Goal: Task Accomplishment & Management: Manage account settings

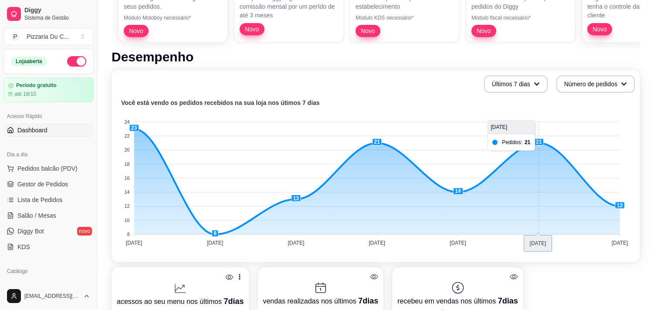
scroll to position [145, 0]
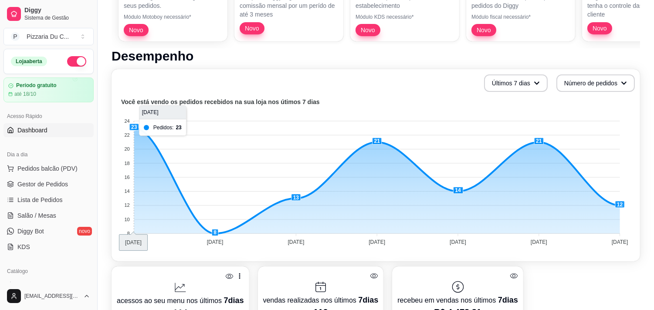
click at [137, 131] on foreignobject at bounding box center [376, 173] width 518 height 152
click at [134, 126] on foreignobject at bounding box center [376, 173] width 518 height 152
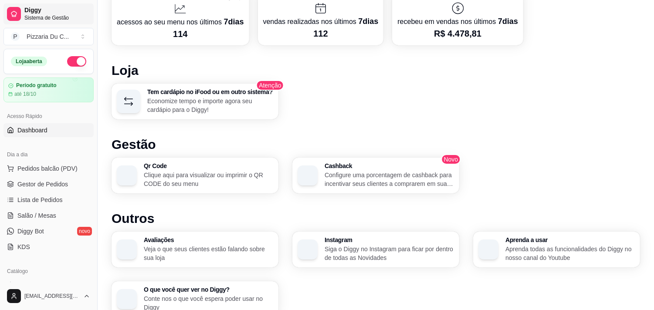
scroll to position [416, 0]
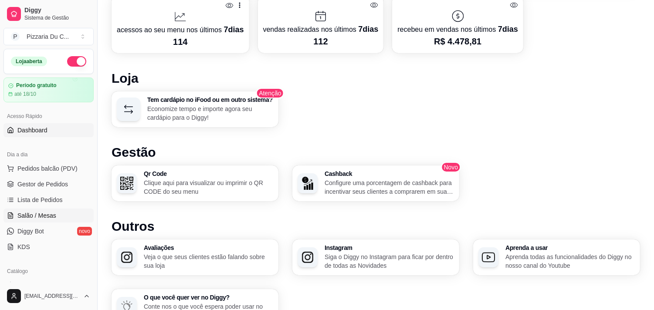
click at [54, 212] on span "Salão / Mesas" at bounding box center [36, 215] width 39 height 9
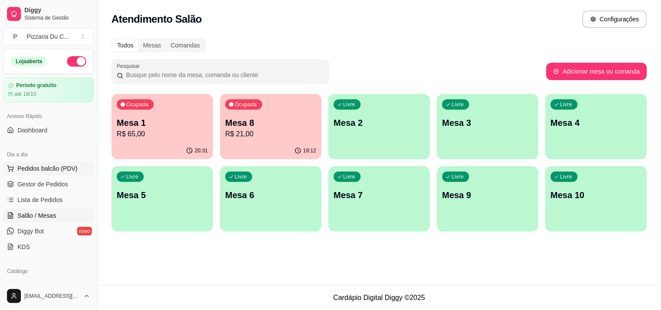
click at [63, 170] on span "Pedidos balcão (PDV)" at bounding box center [47, 168] width 60 height 9
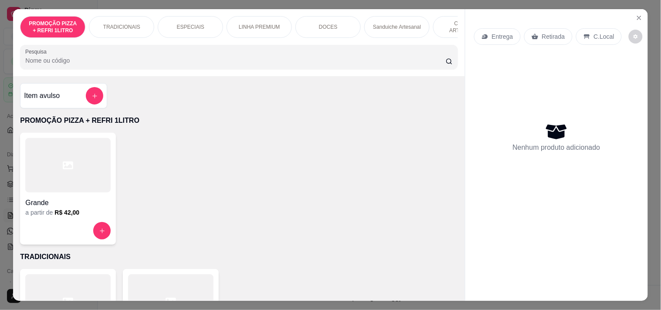
scroll to position [0, 315]
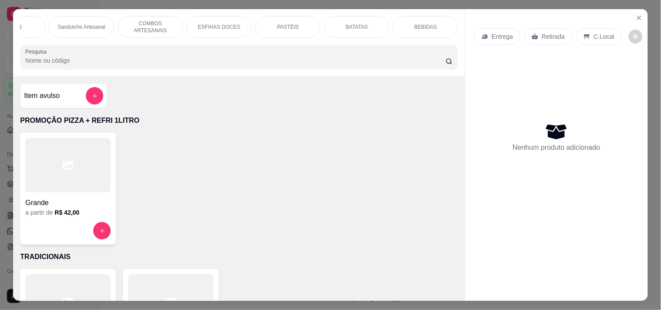
click at [277, 25] on p "PASTÉIS" at bounding box center [288, 27] width 22 height 7
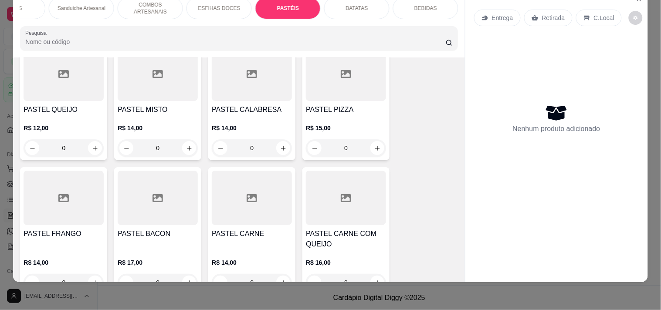
scroll to position [1690, 0]
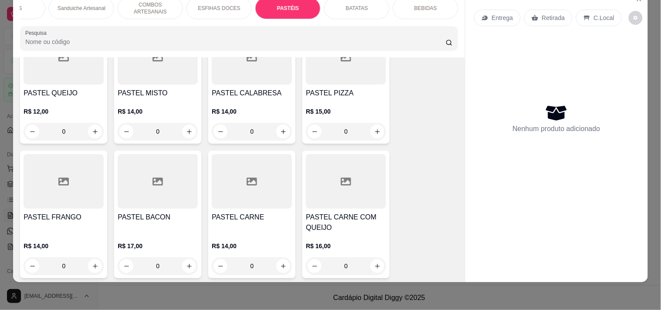
click at [283, 131] on div "0" at bounding box center [252, 131] width 80 height 17
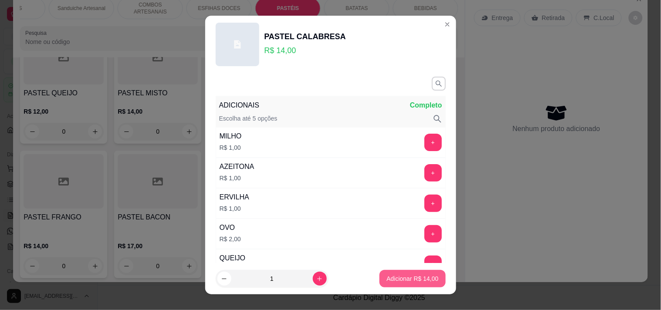
click at [395, 271] on button "Adicionar R$ 14,00" at bounding box center [412, 278] width 66 height 17
type input "1"
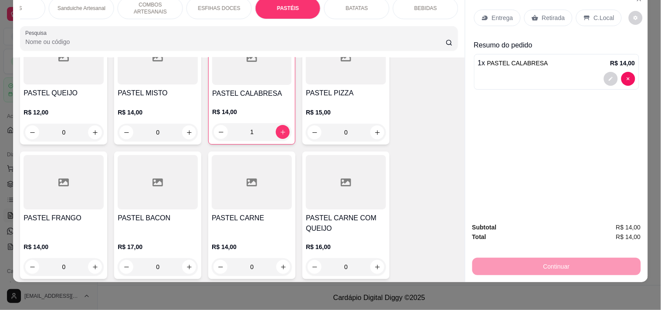
click at [582, 15] on div "C.Local" at bounding box center [599, 18] width 46 height 17
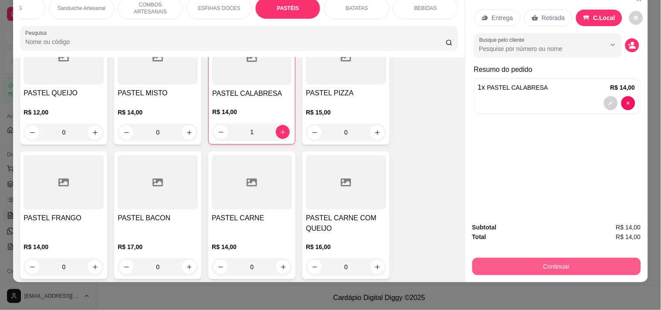
click at [538, 263] on button "Continuar" at bounding box center [556, 266] width 169 height 17
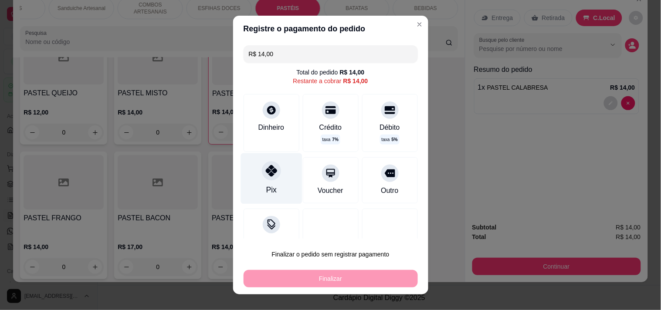
click at [283, 175] on div "Pix" at bounding box center [270, 178] width 61 height 51
type input "R$ 0,00"
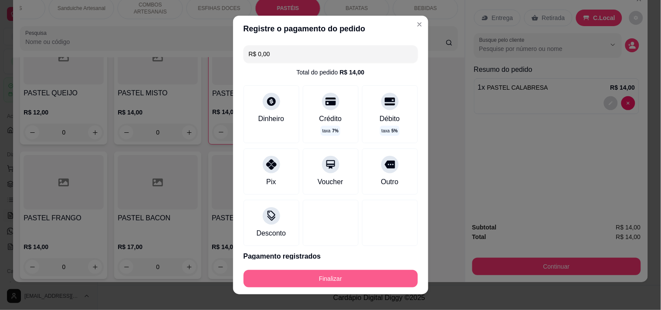
click at [321, 281] on button "Finalizar" at bounding box center [330, 278] width 174 height 17
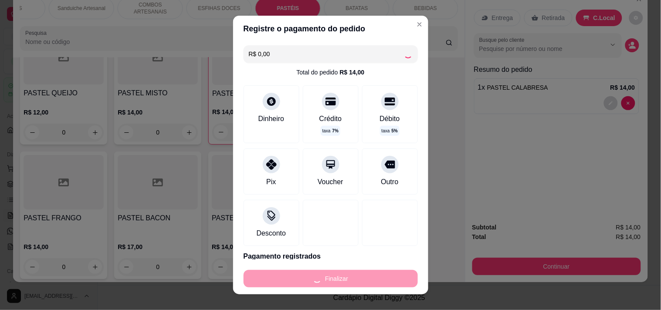
type input "0"
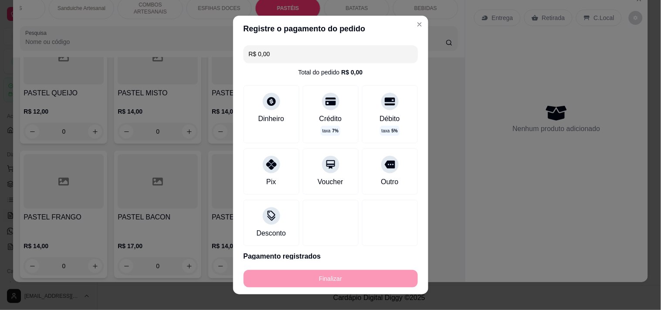
type input "-R$ 14,00"
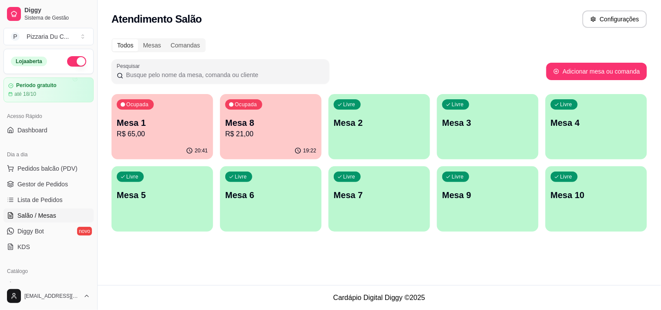
click at [354, 126] on p "Mesa 2" at bounding box center [379, 123] width 91 height 12
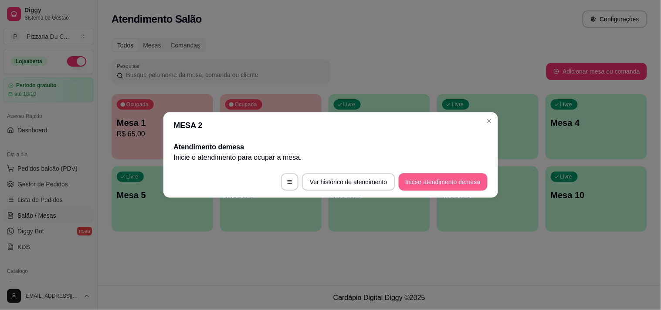
click at [410, 183] on button "Iniciar atendimento de mesa" at bounding box center [442, 181] width 89 height 17
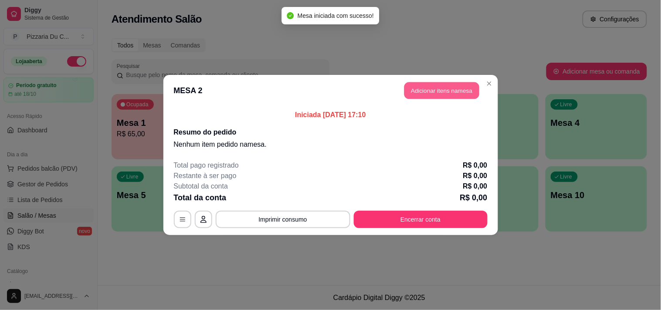
click at [425, 99] on header "MESA 2 Adicionar itens na mesa" at bounding box center [330, 90] width 334 height 31
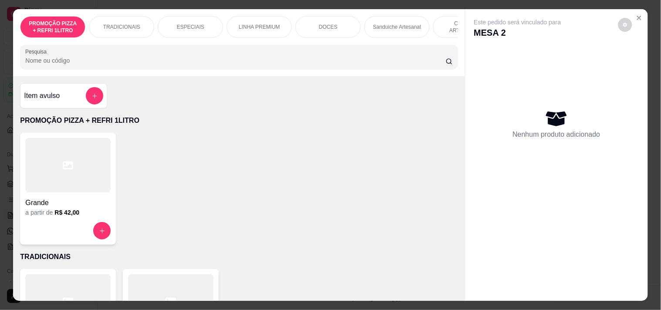
scroll to position [0, 315]
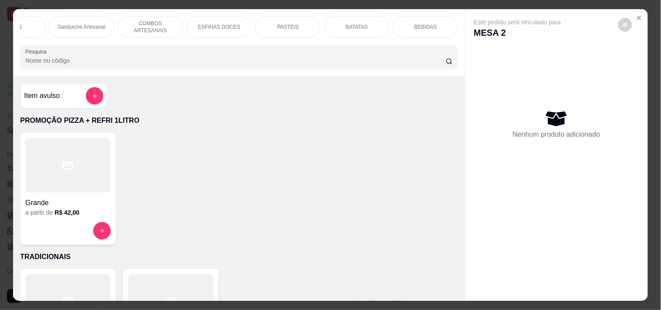
click at [295, 26] on div "PASTÉIS" at bounding box center [287, 27] width 65 height 22
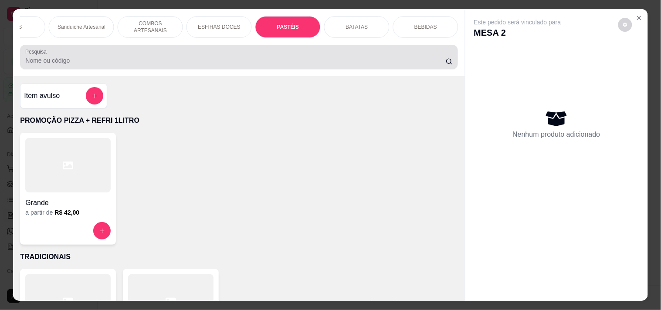
scroll to position [22, 0]
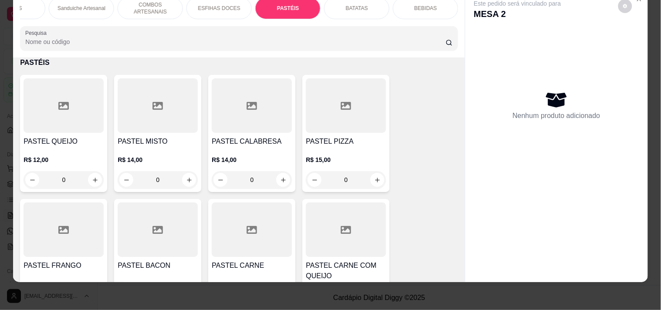
click at [282, 180] on div "0" at bounding box center [252, 179] width 80 height 17
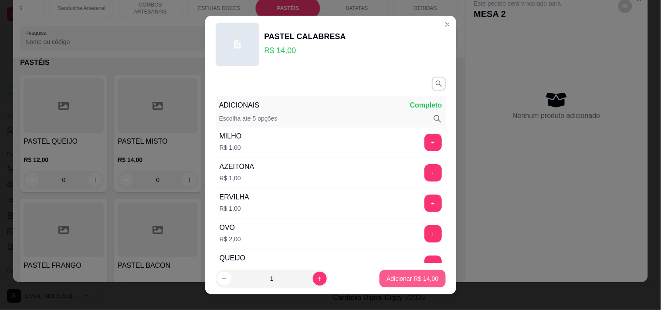
click at [406, 279] on p "Adicionar R$ 14,00" at bounding box center [412, 278] width 52 height 9
type input "1"
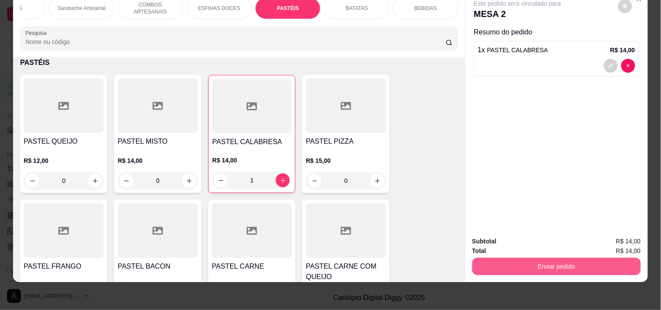
click at [551, 258] on button "Enviar pedido" at bounding box center [556, 266] width 169 height 17
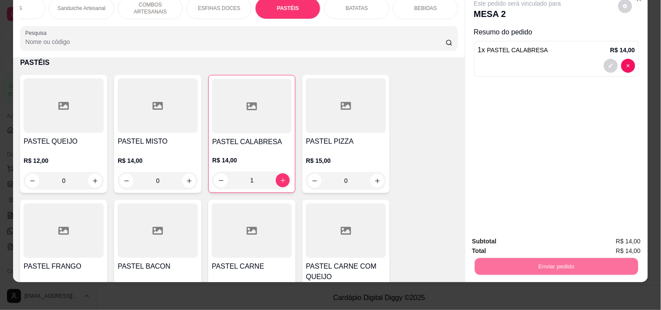
click at [546, 240] on button "Registrar cliente" at bounding box center [559, 237] width 57 height 17
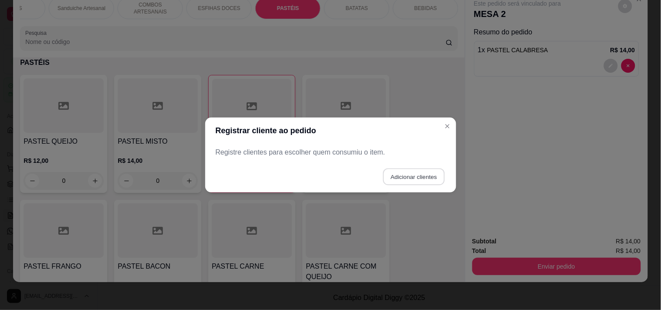
click at [428, 179] on button "Adicionar clientes" at bounding box center [413, 177] width 61 height 17
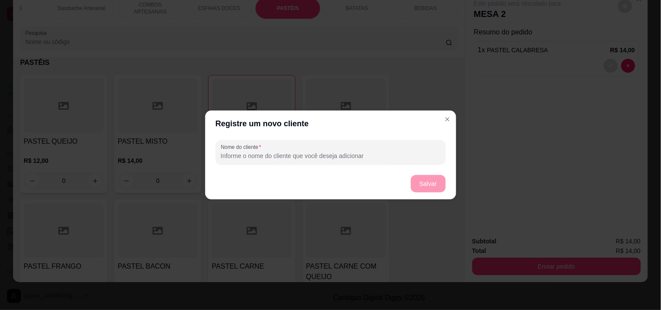
click at [306, 166] on div "Nome do cliente" at bounding box center [330, 152] width 251 height 31
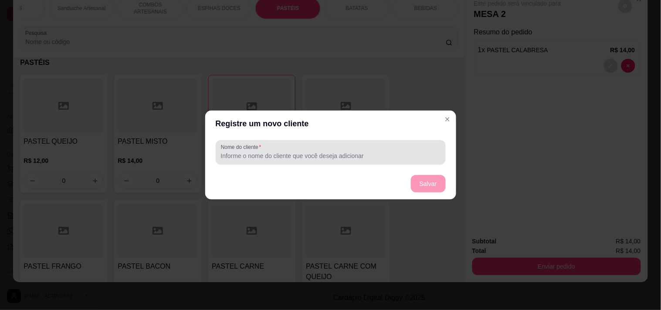
click at [304, 162] on div "Nome do cliente" at bounding box center [331, 152] width 230 height 24
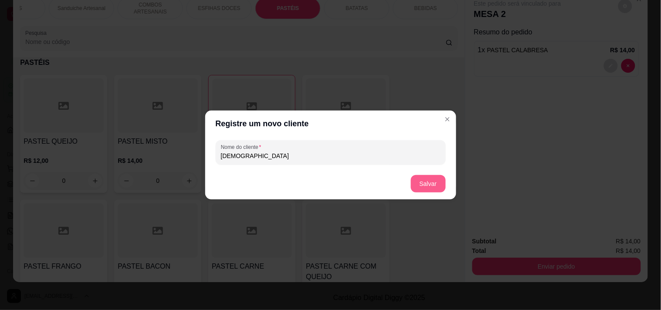
type input "[DEMOGRAPHIC_DATA]"
click at [425, 179] on button "Salvar" at bounding box center [428, 183] width 35 height 17
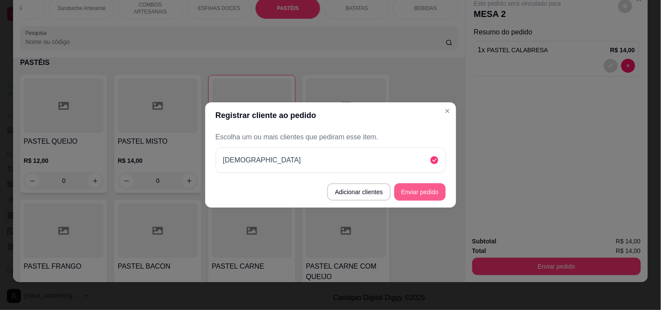
click at [441, 192] on button "Enviar pedido" at bounding box center [419, 191] width 51 height 17
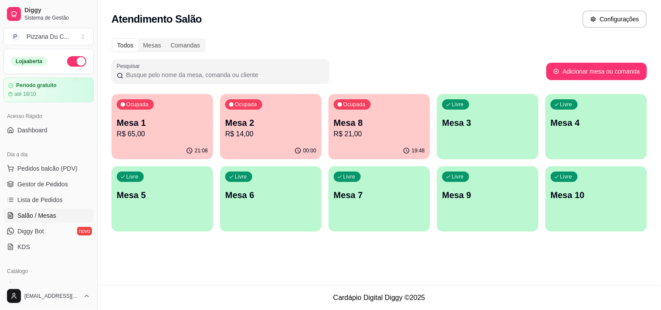
click at [109, 212] on div "Todos Mesas Comandas Pesquisar Adicionar mesa ou comanda Ocupada Mesa 1 R$ 65,0…" at bounding box center [379, 137] width 563 height 209
click at [124, 209] on div "Livre Mesa 5" at bounding box center [161, 193] width 101 height 55
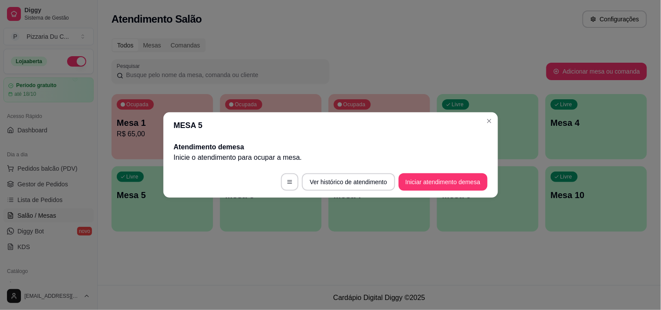
click at [440, 175] on button "Iniciar atendimento de mesa" at bounding box center [442, 181] width 89 height 17
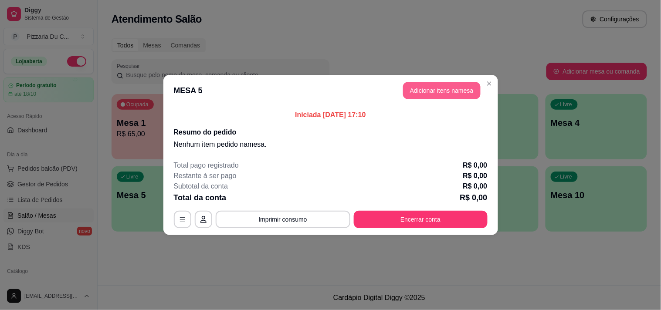
click at [455, 90] on button "Adicionar itens na mesa" at bounding box center [442, 90] width 78 height 17
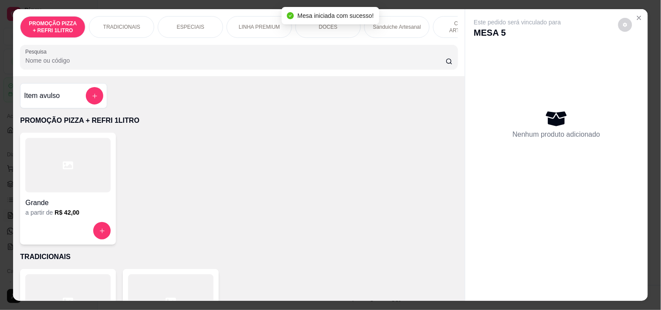
scroll to position [0, 315]
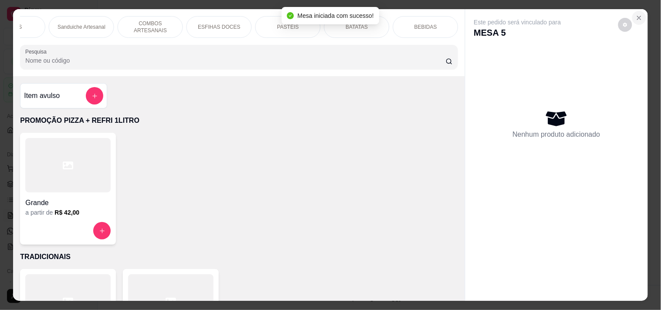
click at [634, 18] on button "Close" at bounding box center [639, 18] width 14 height 14
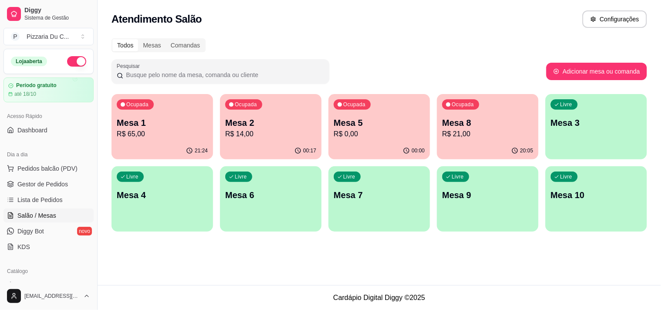
click at [114, 170] on div "Livre Mesa 4" at bounding box center [161, 193] width 101 height 55
click at [371, 146] on div "00:22" at bounding box center [378, 150] width 101 height 17
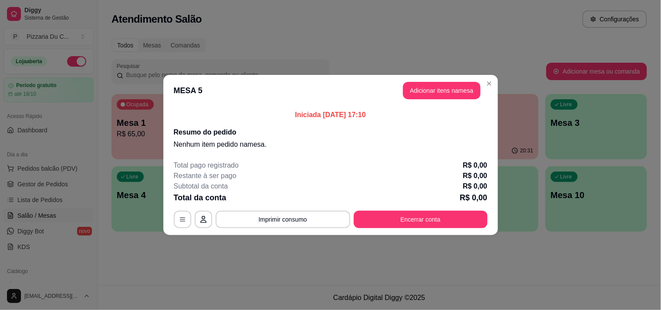
click at [434, 99] on header "MESA 5 Adicionar itens na mesa" at bounding box center [330, 90] width 334 height 31
click at [434, 92] on button "Adicionar itens na mesa" at bounding box center [442, 90] width 78 height 17
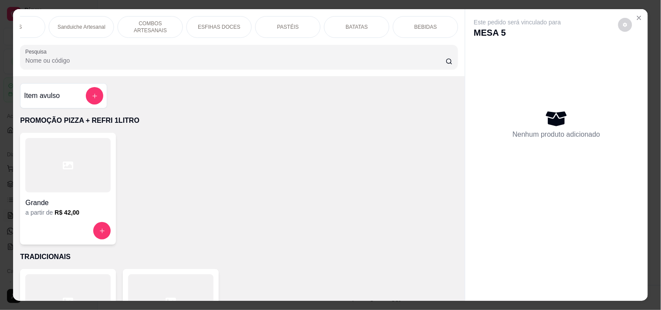
click at [292, 24] on p "PASTÉIS" at bounding box center [288, 27] width 22 height 7
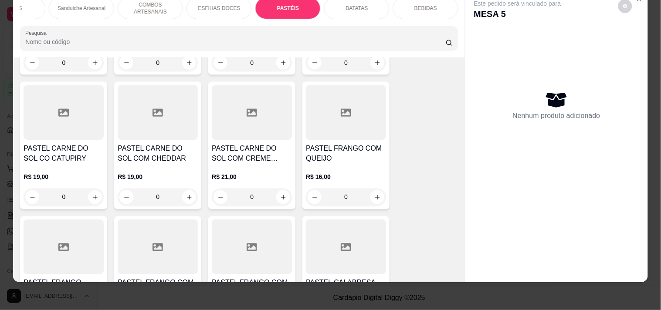
scroll to position [2028, 0]
click at [371, 192] on div "0" at bounding box center [346, 196] width 80 height 17
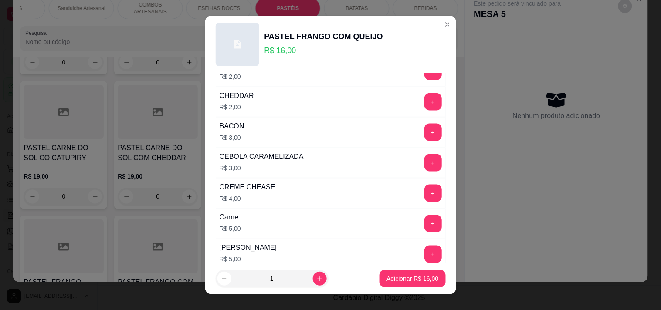
scroll to position [290, 0]
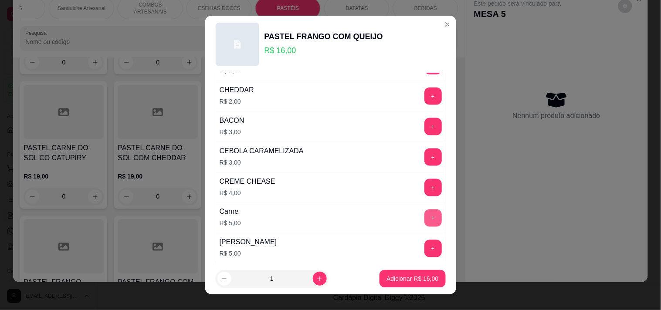
click at [424, 219] on button "+" at bounding box center [432, 217] width 17 height 17
click at [418, 281] on p "Adicionar R$ 21,00" at bounding box center [412, 278] width 52 height 9
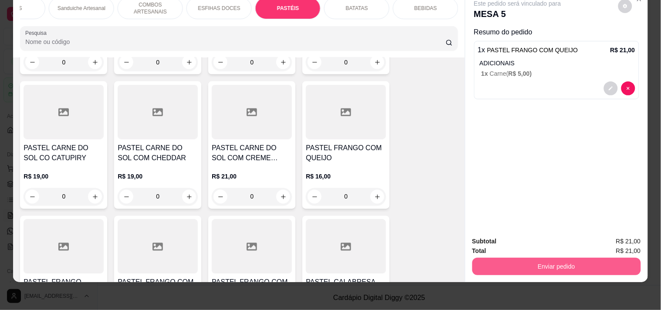
click at [506, 260] on button "Enviar pedido" at bounding box center [556, 266] width 169 height 17
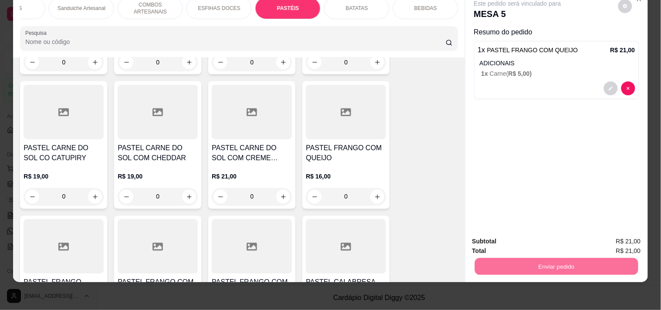
click at [570, 244] on button "Registrar cliente" at bounding box center [559, 237] width 57 height 17
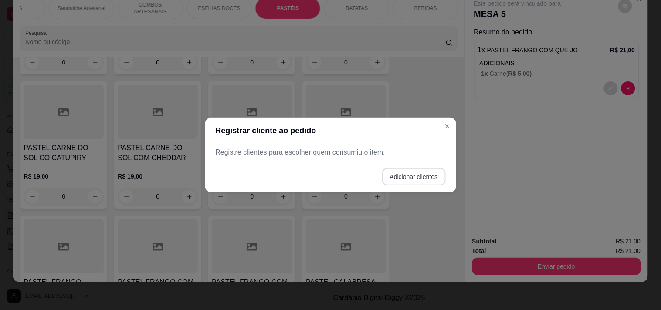
click at [431, 173] on button "Adicionar clientes" at bounding box center [414, 176] width 64 height 17
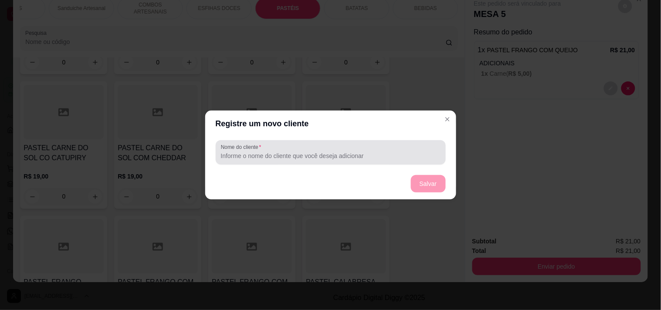
click at [317, 157] on input "Nome do cliente" at bounding box center [330, 156] width 219 height 9
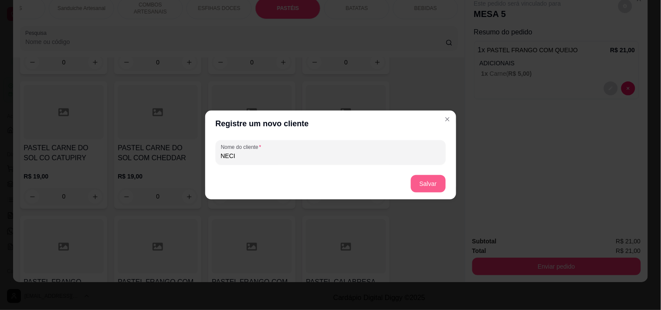
type input "NECI"
click at [432, 180] on button "Salvar" at bounding box center [428, 183] width 35 height 17
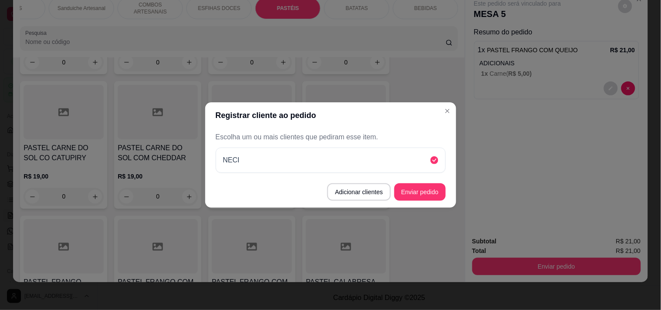
click at [432, 189] on button "Enviar pedido" at bounding box center [419, 191] width 51 height 17
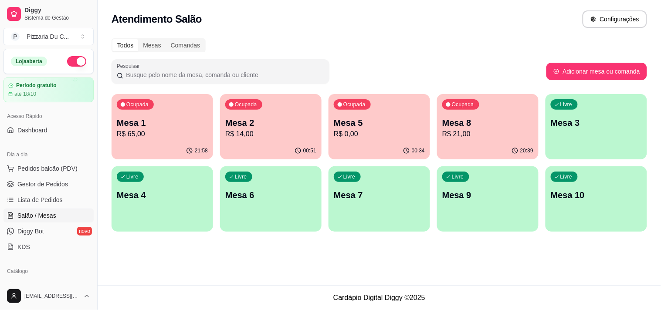
click at [441, 125] on div "Ocupada Mesa 8 R$ 21,00" at bounding box center [487, 118] width 101 height 48
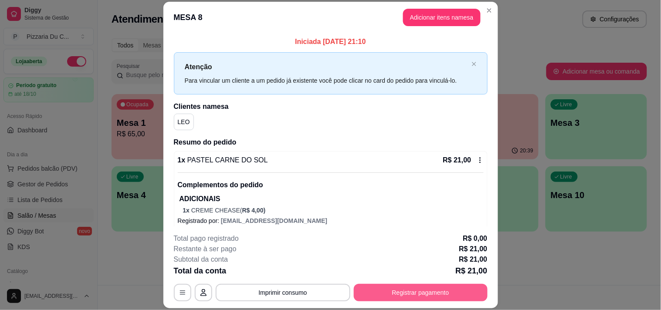
click at [413, 294] on button "Registrar pagamento" at bounding box center [421, 292] width 134 height 17
click at [492, 6] on header "MESA 8 Adicionar itens na mesa" at bounding box center [330, 17] width 334 height 31
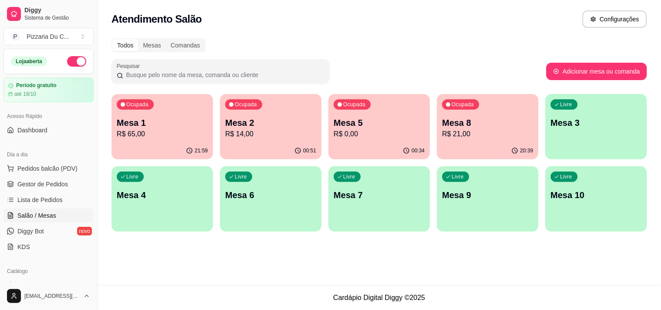
click at [367, 131] on p "R$ 0,00" at bounding box center [379, 134] width 91 height 10
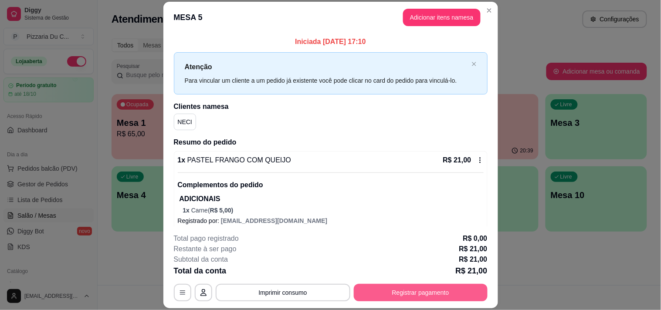
click at [410, 290] on button "Registrar pagamento" at bounding box center [421, 292] width 134 height 17
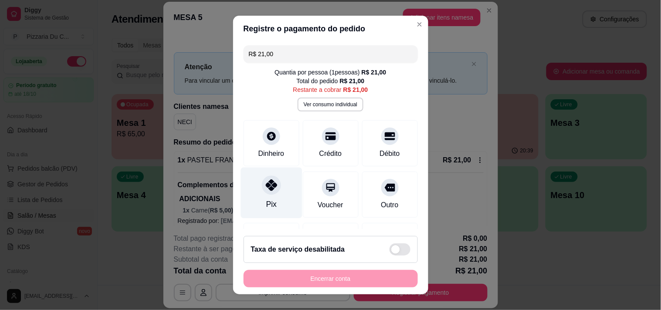
click at [275, 184] on div "Pix" at bounding box center [270, 192] width 61 height 51
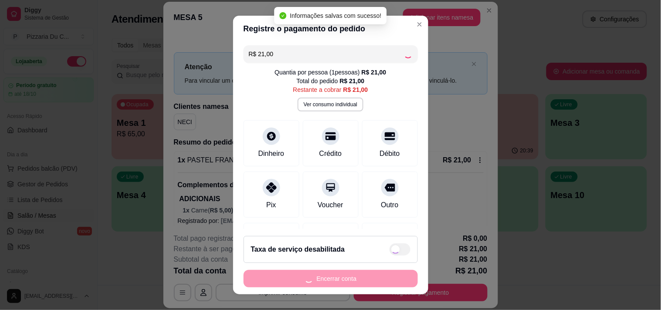
type input "R$ 0,00"
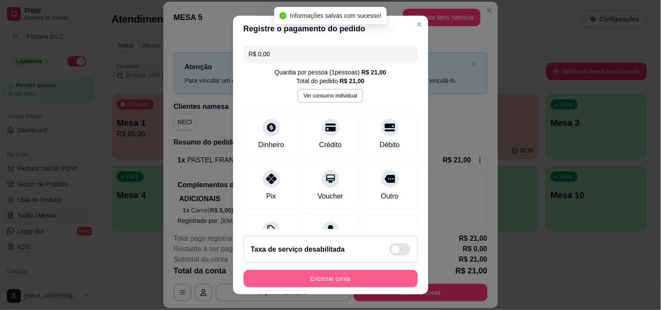
click at [337, 280] on button "Encerrar conta" at bounding box center [330, 278] width 174 height 17
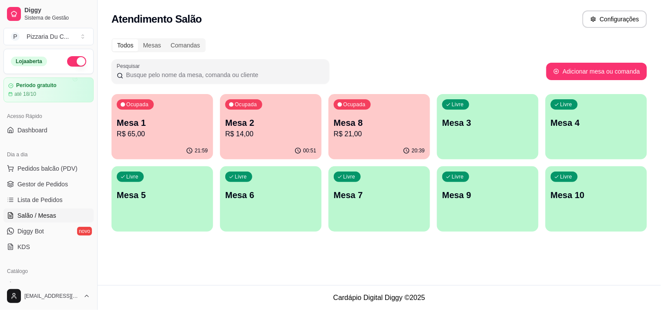
click at [459, 115] on div "Livre Mesa 3" at bounding box center [487, 121] width 101 height 55
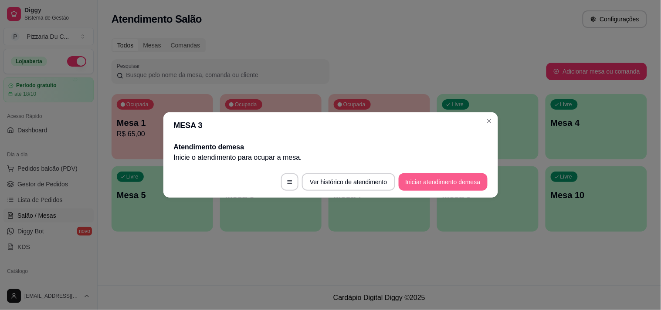
click at [449, 179] on button "Iniciar atendimento de mesa" at bounding box center [442, 181] width 89 height 17
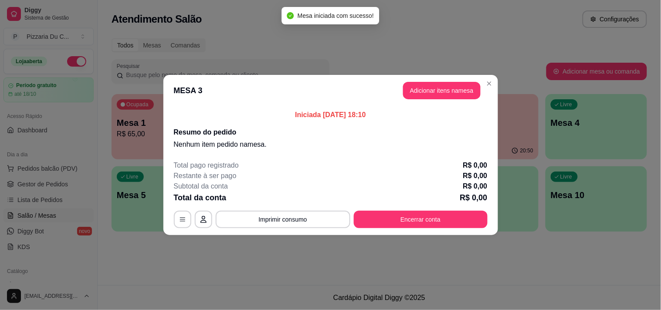
click at [443, 94] on button "Adicionar itens na mesa" at bounding box center [442, 90] width 78 height 17
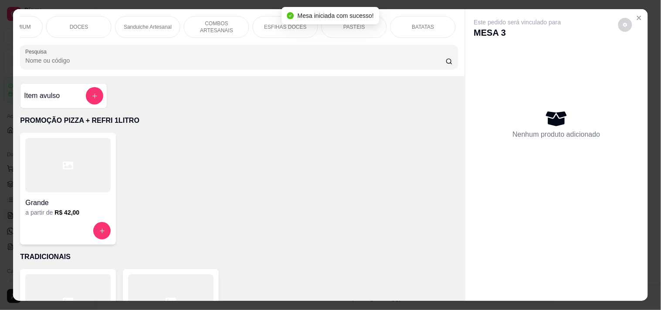
scroll to position [0, 315]
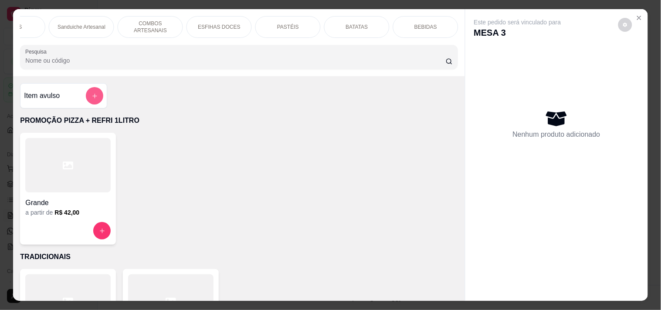
click at [91, 105] on button "add-separate-item" at bounding box center [94, 95] width 17 height 17
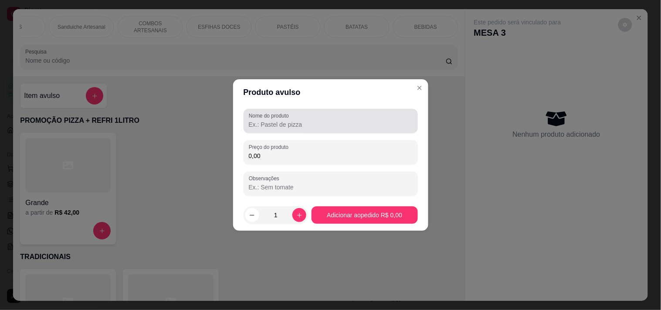
click at [272, 129] on div at bounding box center [331, 120] width 164 height 17
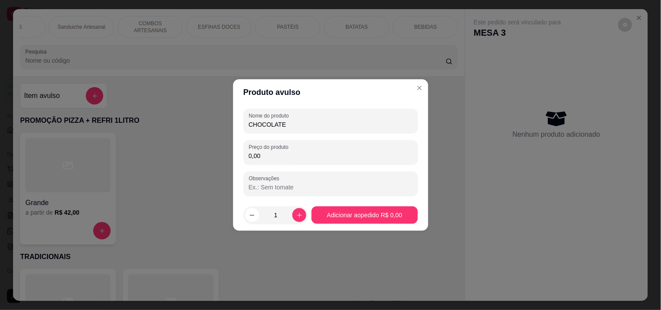
type input "CHOCOLATE"
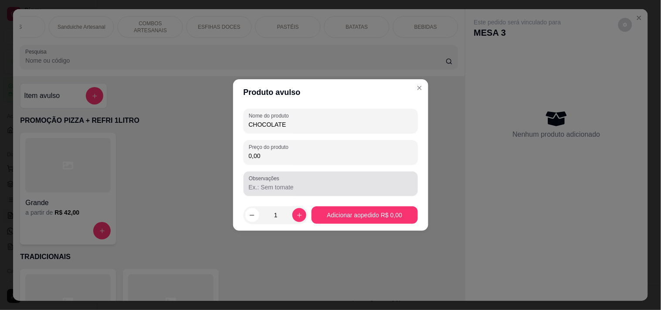
click at [284, 175] on div at bounding box center [331, 183] width 164 height 17
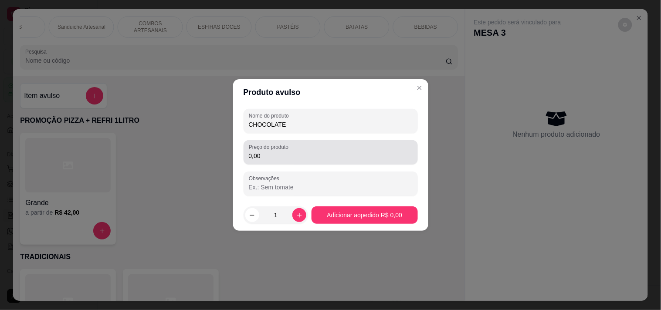
click at [284, 157] on input "0,00" at bounding box center [331, 156] width 164 height 9
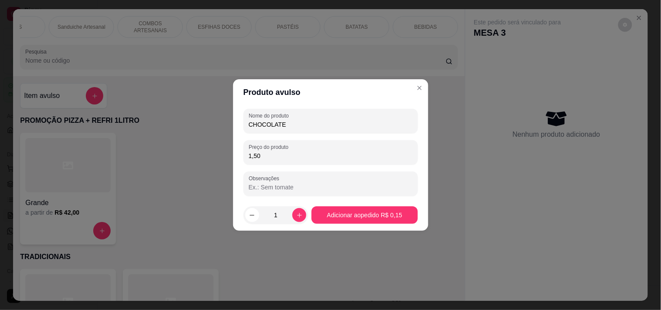
type input "15,00"
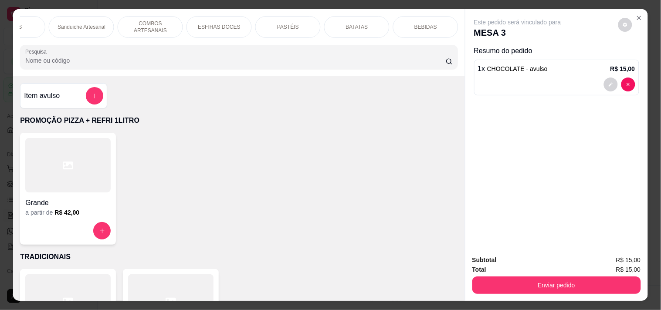
click at [295, 32] on div "PASTÉIS" at bounding box center [287, 27] width 65 height 22
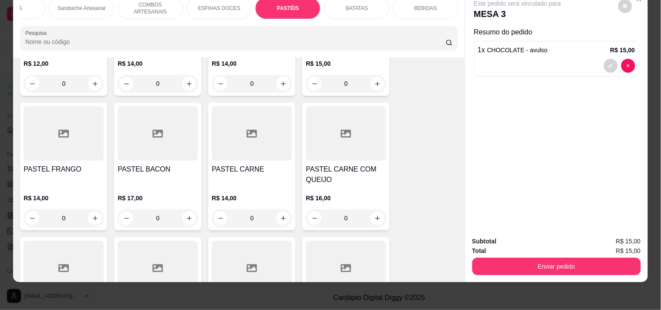
scroll to position [1738, 0]
click at [92, 216] on div "0" at bounding box center [64, 217] width 80 height 17
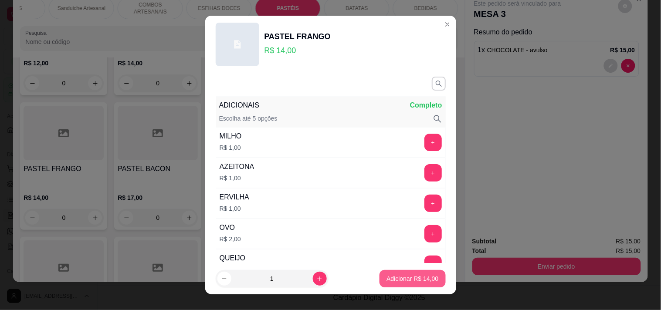
click at [427, 272] on button "Adicionar R$ 14,00" at bounding box center [412, 278] width 66 height 17
type input "1"
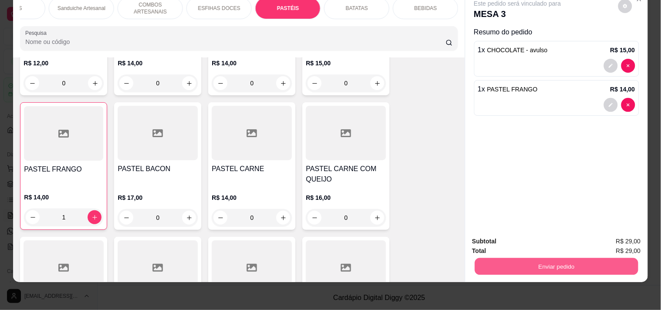
click at [480, 258] on button "Enviar pedido" at bounding box center [555, 266] width 163 height 17
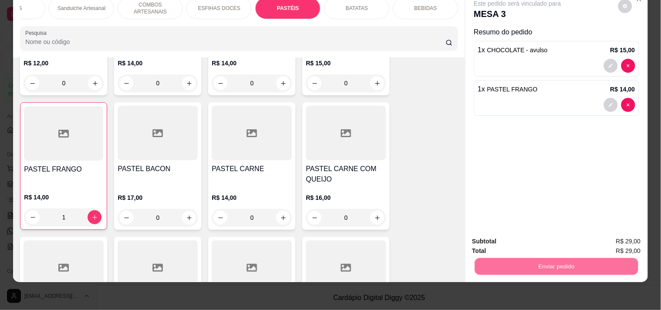
click at [552, 233] on button "Registrar cliente" at bounding box center [560, 237] width 56 height 16
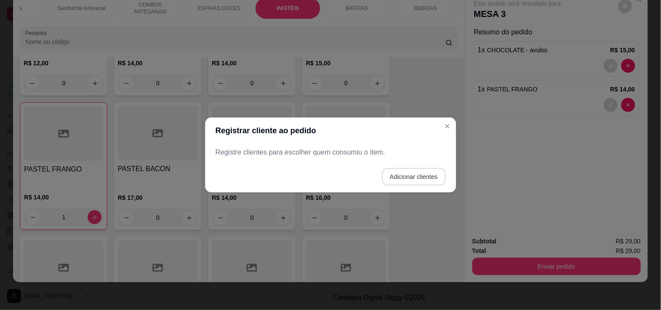
click at [402, 175] on button "Adicionar clientes" at bounding box center [414, 176] width 64 height 17
click at [317, 152] on input "Nome do cliente" at bounding box center [329, 156] width 219 height 9
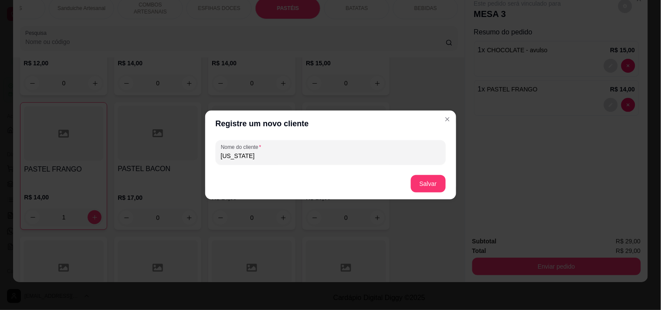
type input "[US_STATE]"
drag, startPoint x: 415, startPoint y: 172, endPoint x: 422, endPoint y: 185, distance: 15.6
click at [416, 171] on footer "Salvar" at bounding box center [330, 183] width 251 height 31
click at [422, 185] on button "Salvar" at bounding box center [428, 183] width 35 height 17
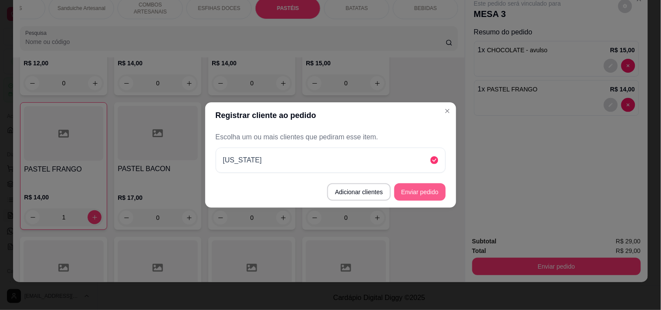
click at [438, 196] on button "Enviar pedido" at bounding box center [419, 191] width 51 height 17
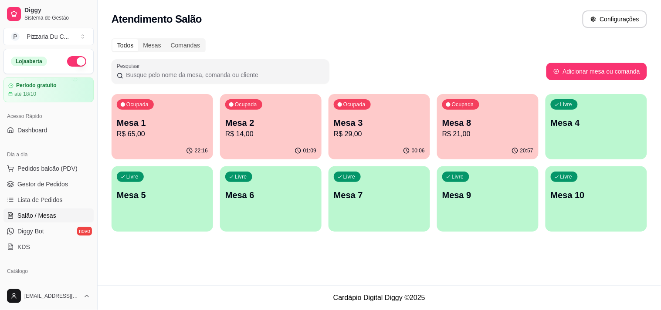
click at [463, 125] on p "Mesa 8" at bounding box center [487, 123] width 91 height 12
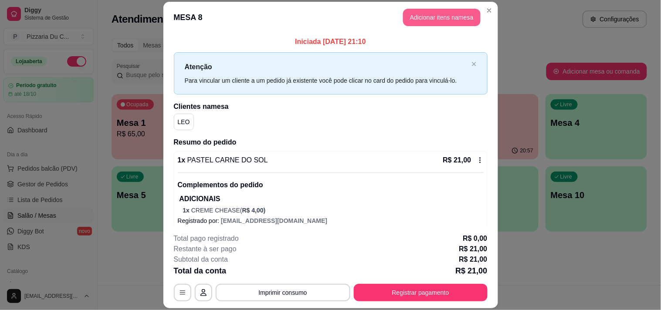
click at [409, 20] on button "Adicionar itens na mesa" at bounding box center [442, 17] width 78 height 17
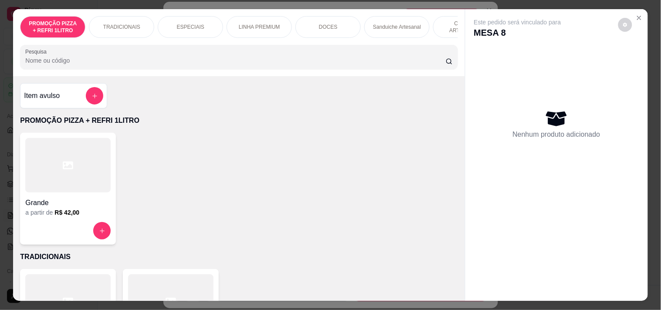
scroll to position [0, 246]
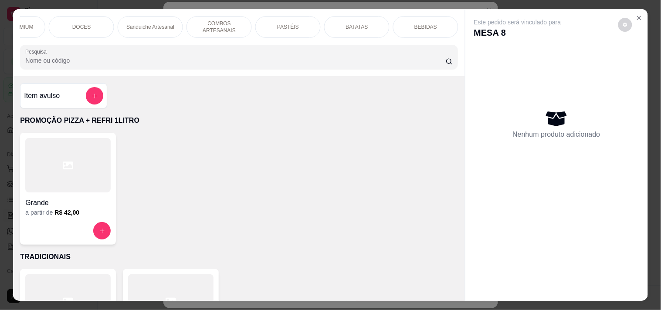
click at [292, 24] on p "PASTÉIS" at bounding box center [288, 27] width 22 height 7
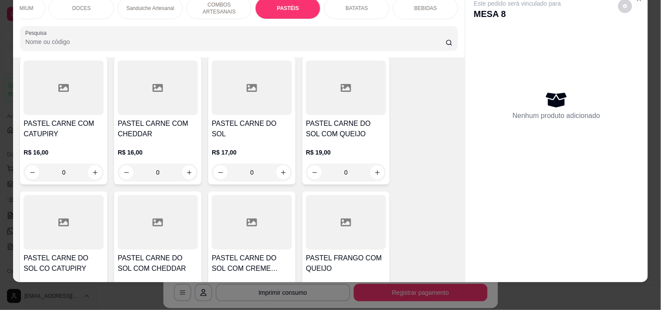
scroll to position [1838, 0]
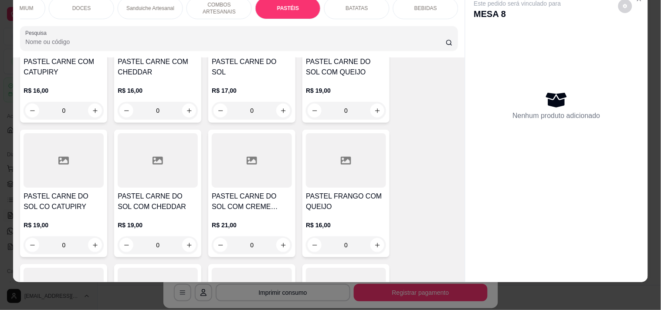
click at [283, 112] on div "0" at bounding box center [252, 110] width 80 height 17
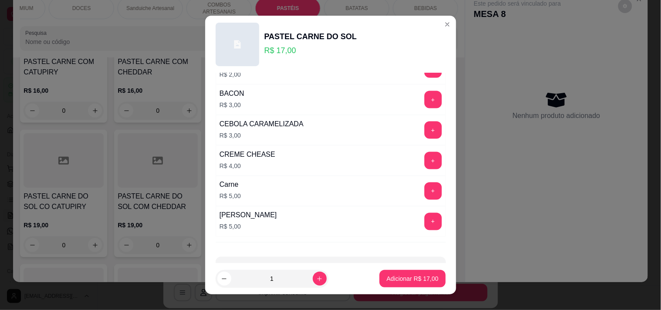
scroll to position [338, 0]
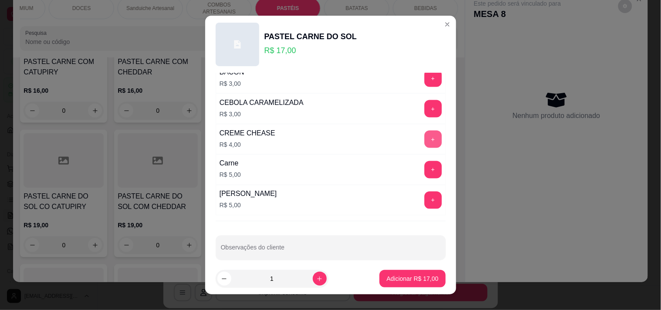
click at [424, 142] on button "+" at bounding box center [432, 139] width 17 height 17
click at [409, 277] on p "Adicionar R$ 21,00" at bounding box center [412, 278] width 52 height 9
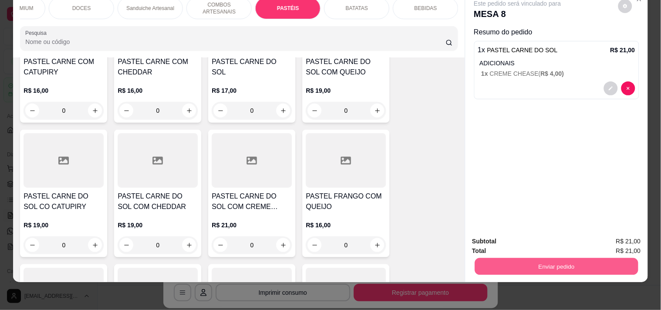
click at [510, 258] on button "Enviar pedido" at bounding box center [555, 266] width 163 height 17
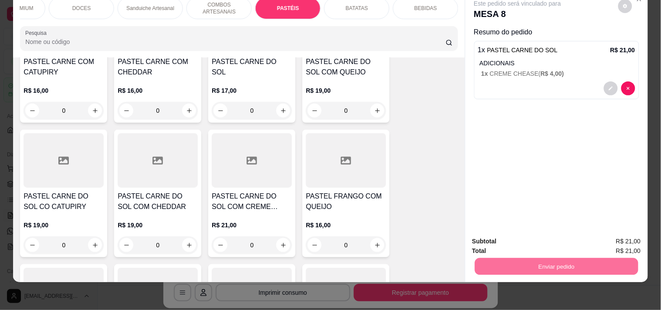
click at [606, 237] on button "Enviar pedido" at bounding box center [617, 237] width 49 height 17
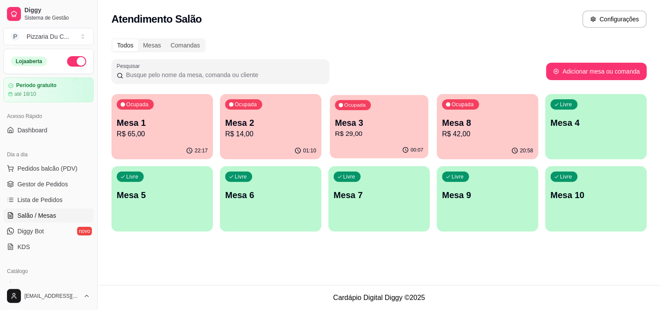
click at [397, 115] on div "Ocupada Mesa 3 R$ 29,00" at bounding box center [379, 118] width 98 height 47
